Goal: Unclear: Browse casually

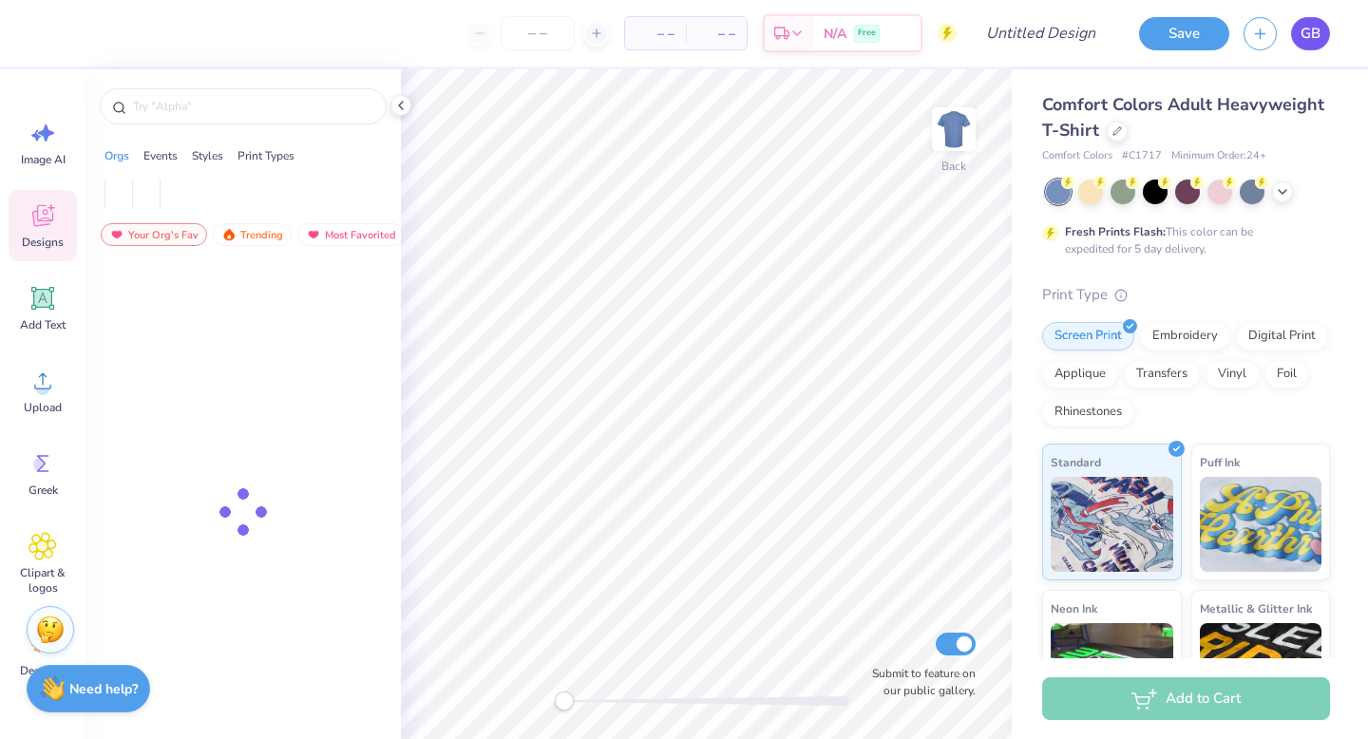
click at [1309, 36] on span "GB" at bounding box center [1311, 34] width 20 height 22
